Goal: Task Accomplishment & Management: Complete application form

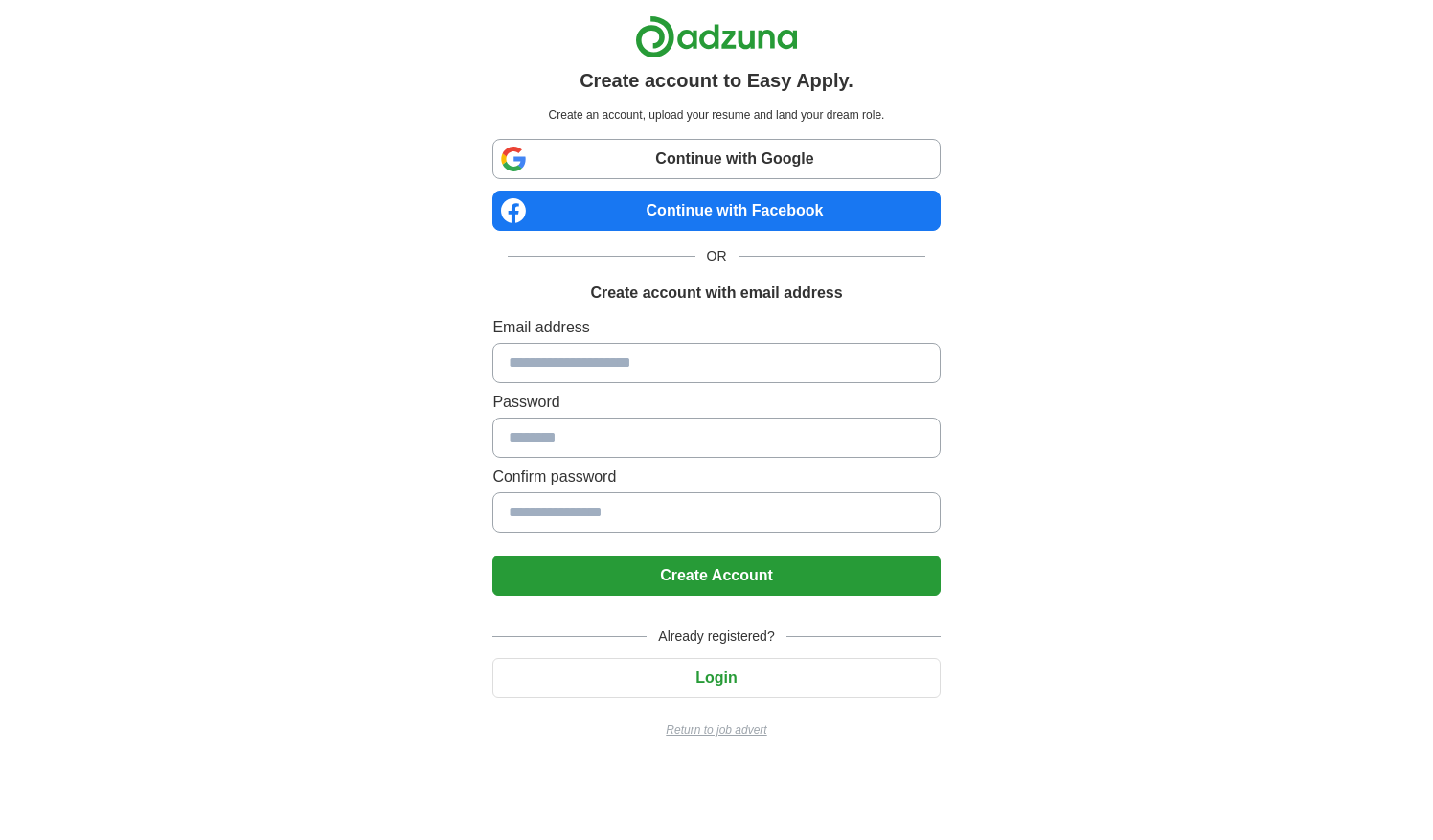
click at [730, 729] on p "Return to job advert" at bounding box center [716, 730] width 447 height 18
click at [781, 171] on link "Continue with Google" at bounding box center [716, 159] width 447 height 40
click at [775, 167] on link "Continue with Google" at bounding box center [716, 159] width 447 height 40
